Goal: Task Accomplishment & Management: Use online tool/utility

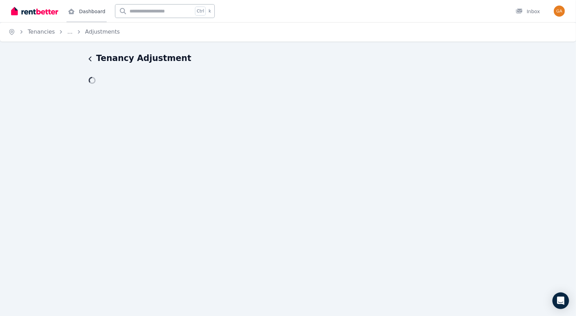
click at [80, 20] on link "Dashboard" at bounding box center [86, 11] width 40 height 22
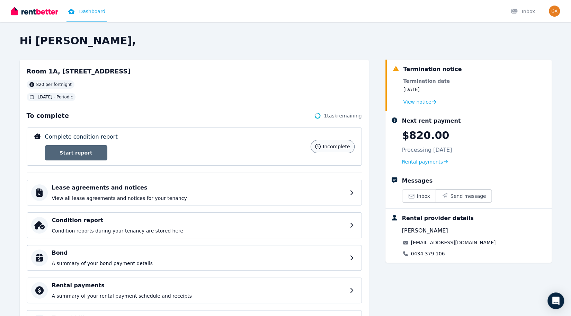
click at [92, 149] on link "Start report" at bounding box center [76, 152] width 62 height 15
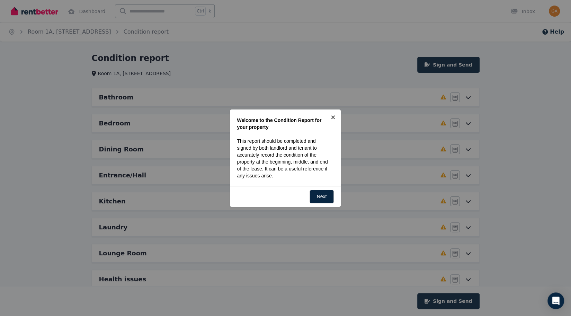
click at [330, 108] on div at bounding box center [285, 158] width 571 height 316
click at [331, 117] on link "×" at bounding box center [333, 117] width 16 height 16
